Goal: Information Seeking & Learning: Find specific fact

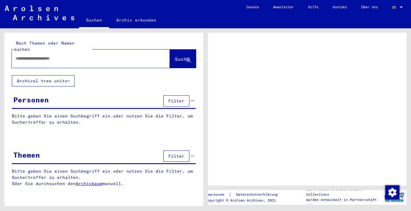
click at [106, 56] on input "text" at bounding box center [85, 59] width 140 height 6
type input "**********"
click at [180, 56] on span "Suche" at bounding box center [182, 59] width 15 height 6
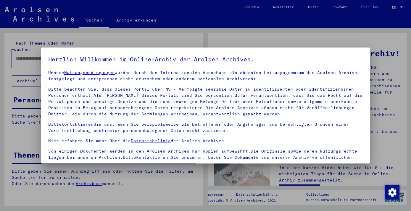
scroll to position [51, 0]
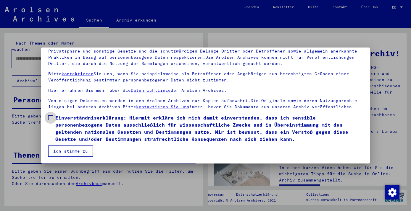
click at [61, 125] on span "Einverständniserklärung: Hiermit erkläre ich mich damit einverstanden, dass ich…" at bounding box center [208, 128] width 307 height 28
click at [67, 151] on button "Ich stimme zu" at bounding box center [70, 151] width 45 height 11
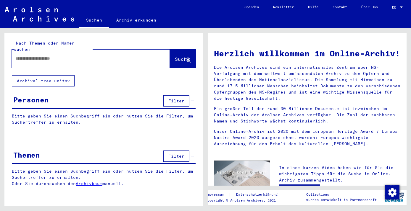
click at [139, 58] on div at bounding box center [82, 58] width 140 height 13
click at [137, 56] on input "text" at bounding box center [83, 59] width 137 height 6
type input "**********"
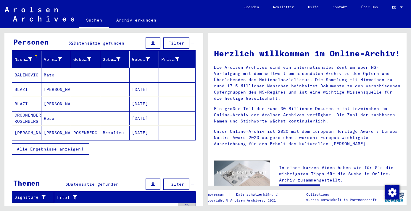
scroll to position [59, 0]
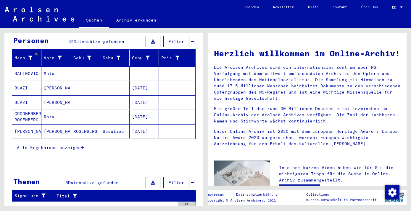
click at [77, 145] on span "Alle Ergebnisse anzeigen" at bounding box center [49, 147] width 64 height 5
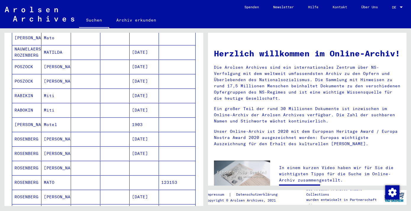
scroll to position [183, 0]
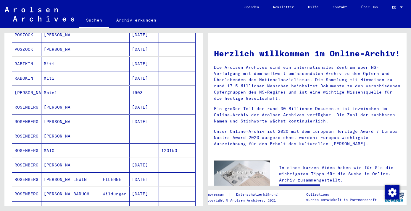
click at [120, 129] on mat-cell at bounding box center [114, 136] width 29 height 14
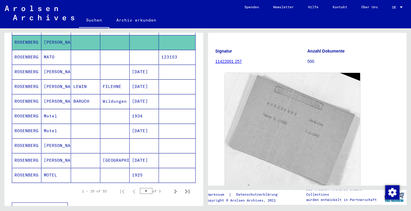
scroll to position [316, 0]
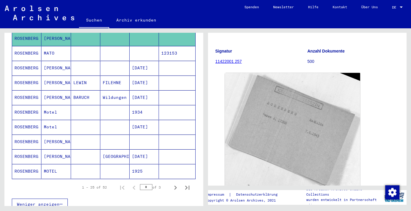
click at [119, 137] on mat-cell at bounding box center [114, 142] width 29 height 14
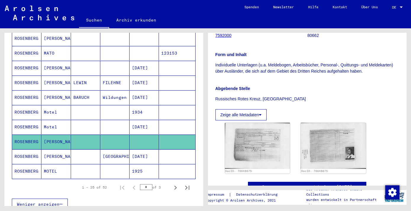
scroll to position [129, 0]
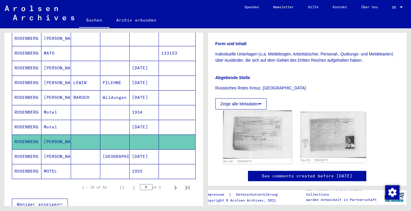
click at [262, 124] on img at bounding box center [257, 135] width 69 height 48
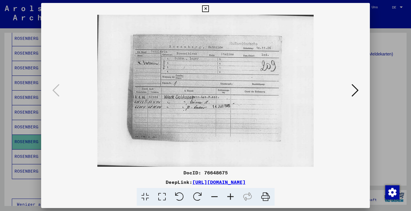
click at [205, 9] on icon at bounding box center [205, 8] width 7 height 7
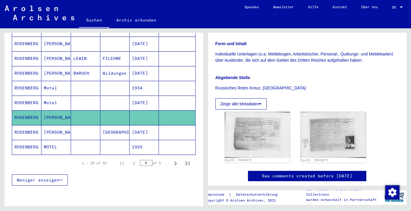
scroll to position [352, 0]
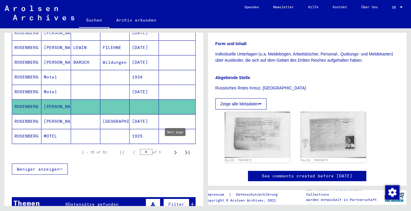
click at [177, 149] on icon "Next page" at bounding box center [175, 153] width 8 height 8
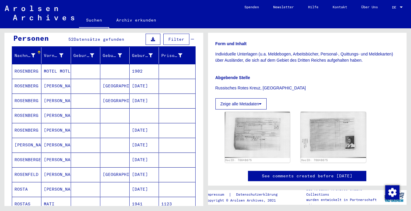
scroll to position [62, 0]
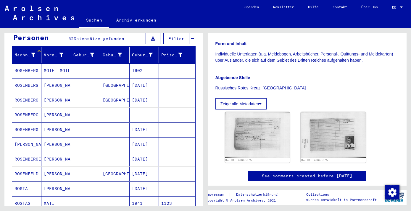
click at [148, 108] on mat-cell at bounding box center [143, 115] width 29 height 14
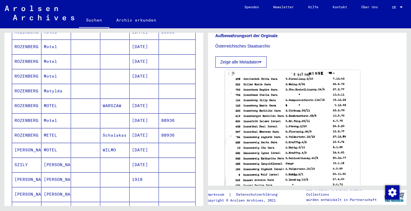
scroll to position [264, 0]
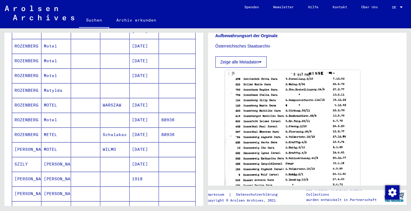
click at [144, 87] on mat-cell at bounding box center [143, 90] width 29 height 14
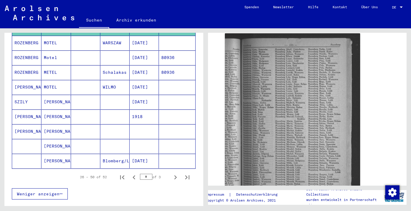
scroll to position [327, 0]
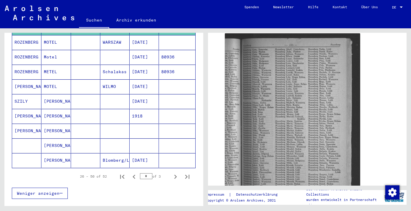
click at [143, 142] on mat-cell at bounding box center [143, 146] width 29 height 14
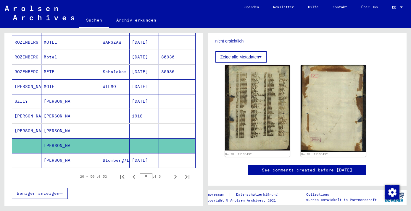
scroll to position [171, 0]
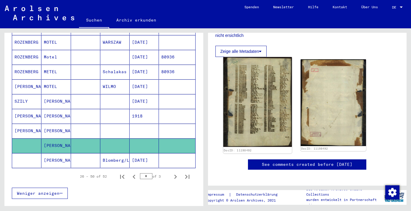
click at [250, 101] on img at bounding box center [257, 102] width 69 height 90
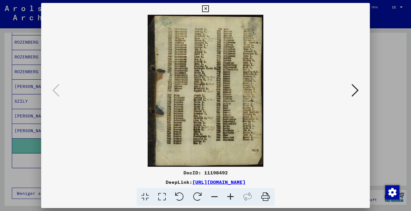
click at [204, 11] on icon at bounding box center [205, 8] width 7 height 7
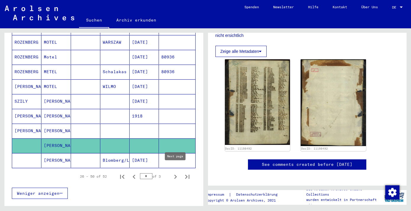
click at [174, 175] on icon "Next page" at bounding box center [175, 177] width 3 height 4
type input "*"
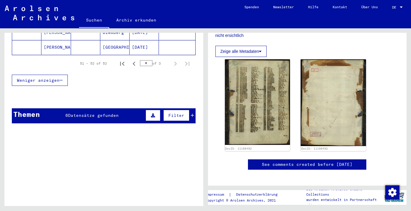
scroll to position [90, 0]
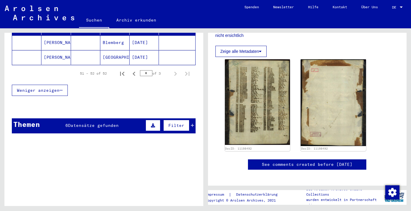
click at [122, 124] on div "Themen 6 Datensätze gefunden Filter" at bounding box center [104, 126] width 184 height 15
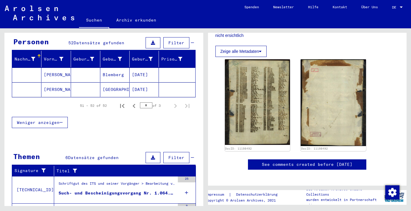
scroll to position [54, 0]
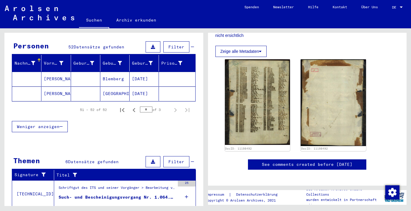
click at [56, 124] on span "Weniger anzeigen" at bounding box center [38, 126] width 43 height 5
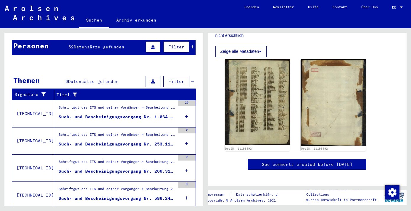
click at [101, 45] on div "Personen 52 Datensätze gefunden Filter" at bounding box center [104, 47] width 184 height 15
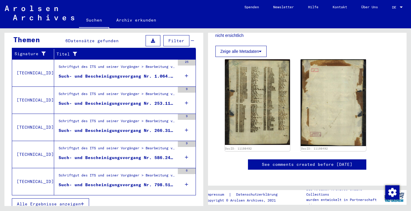
scroll to position [176, 0]
